Goal: Navigation & Orientation: Find specific page/section

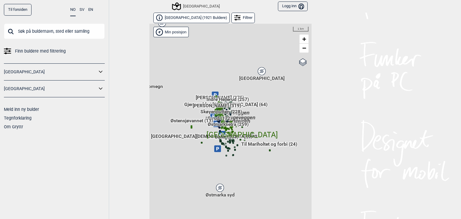
click at [19, 9] on link "Til forsiden" at bounding box center [18, 10] width 28 height 12
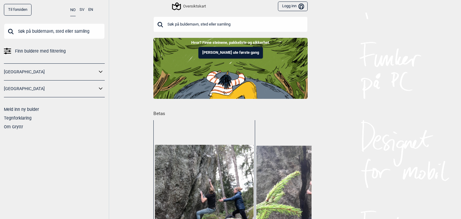
click at [22, 68] on link "[GEOGRAPHIC_DATA]" at bounding box center [50, 71] width 93 height 9
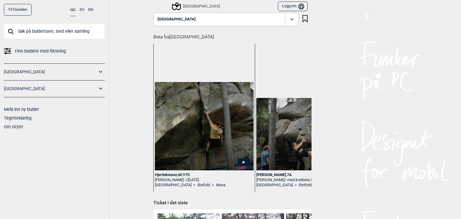
click at [24, 9] on link "Til forsiden" at bounding box center [18, 10] width 28 height 12
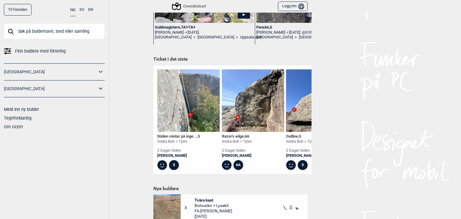
scroll to position [256, 0]
